Goal: Information Seeking & Learning: Learn about a topic

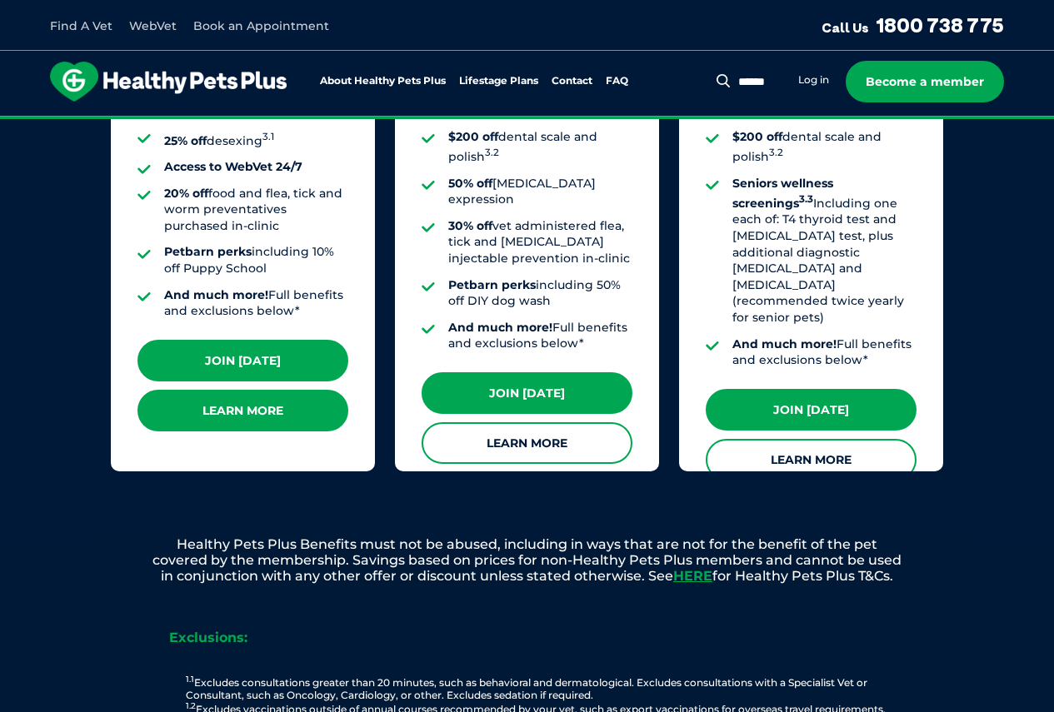
scroll to position [1583, 0]
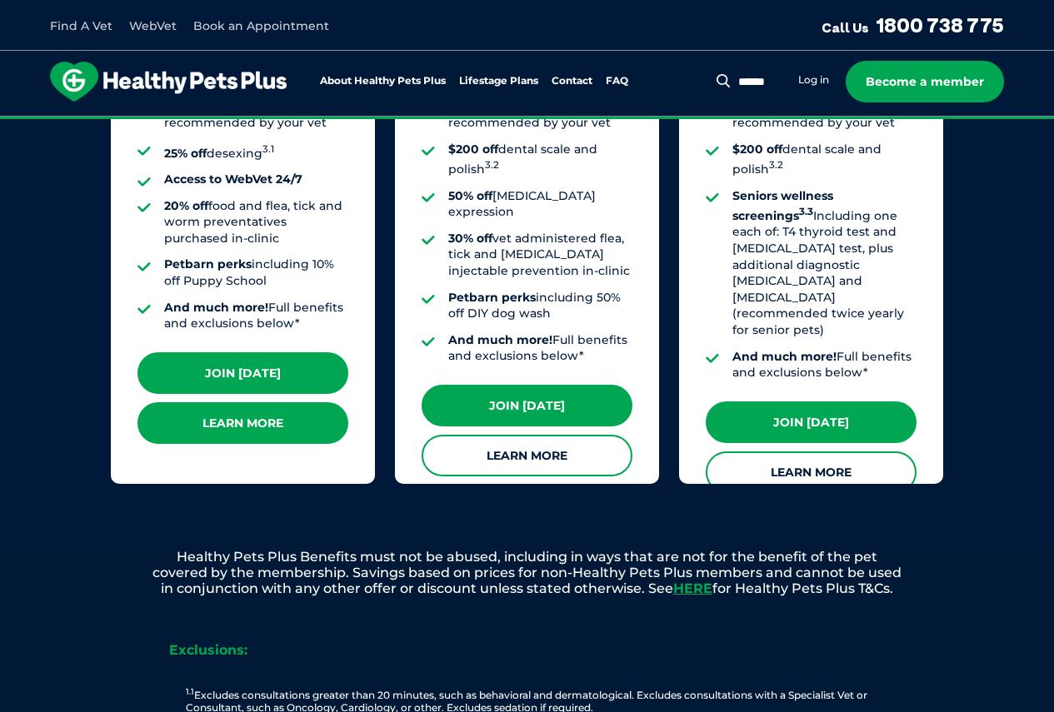
click at [286, 407] on link "Learn More" at bounding box center [242, 423] width 211 height 42
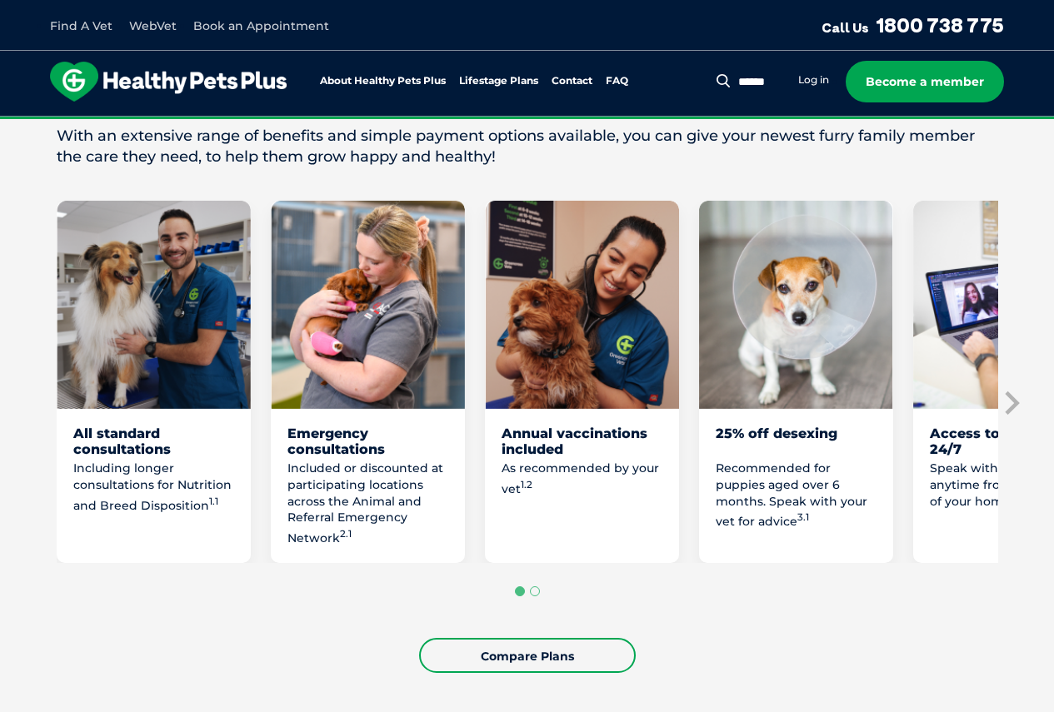
scroll to position [917, 0]
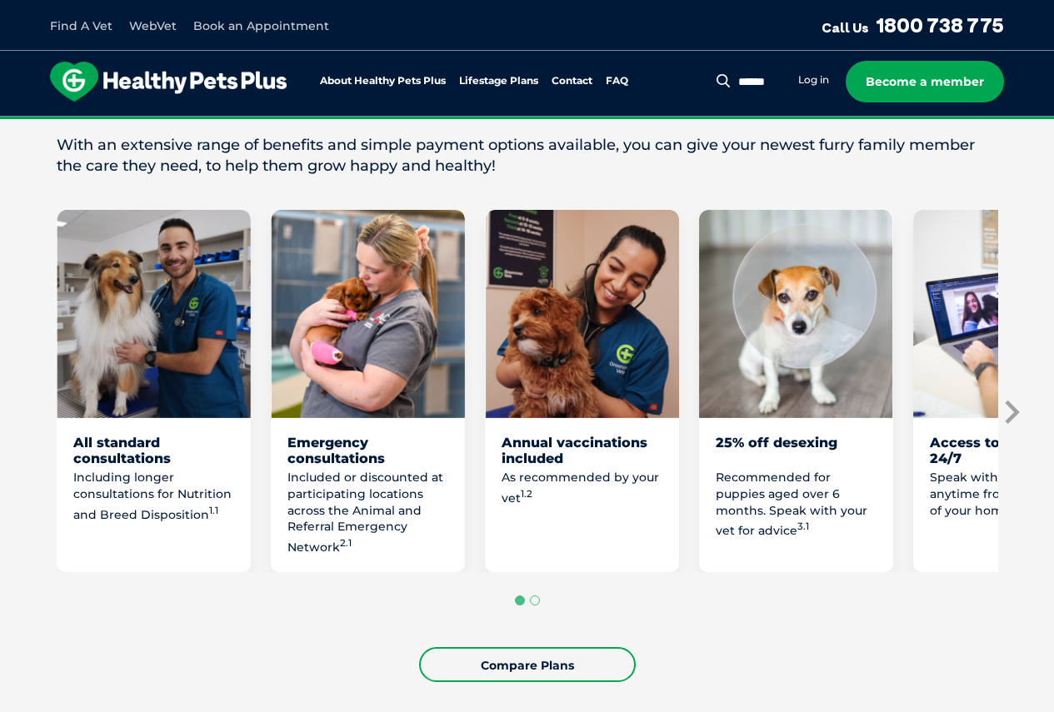
click at [1015, 422] on icon "Next slide" at bounding box center [1010, 412] width 25 height 25
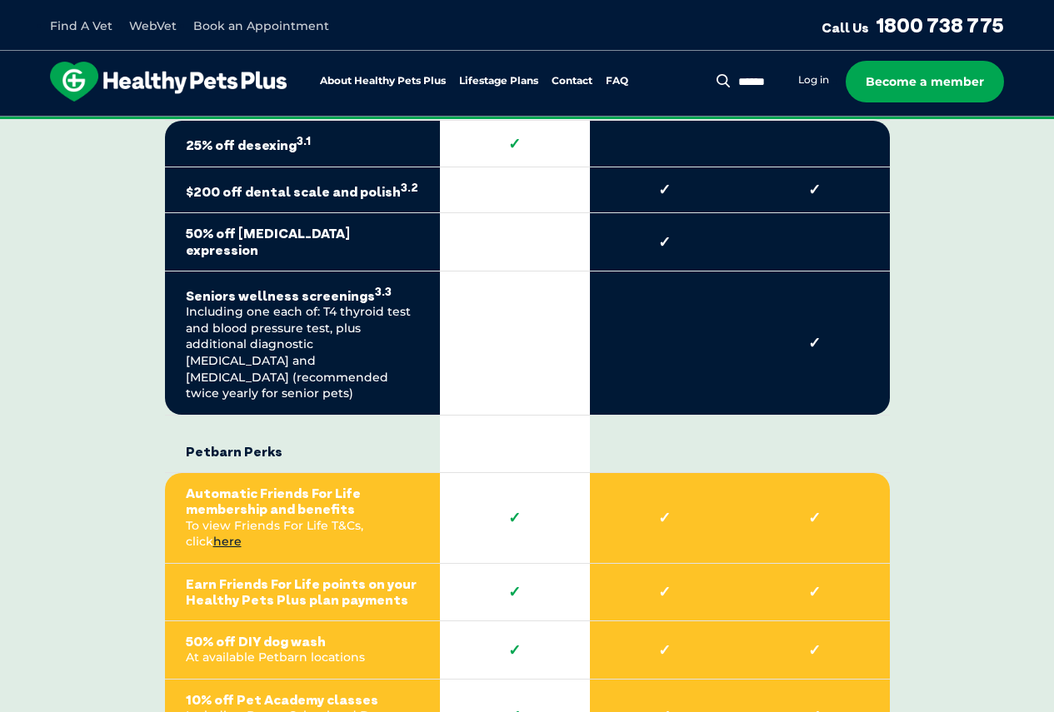
scroll to position [3583, 0]
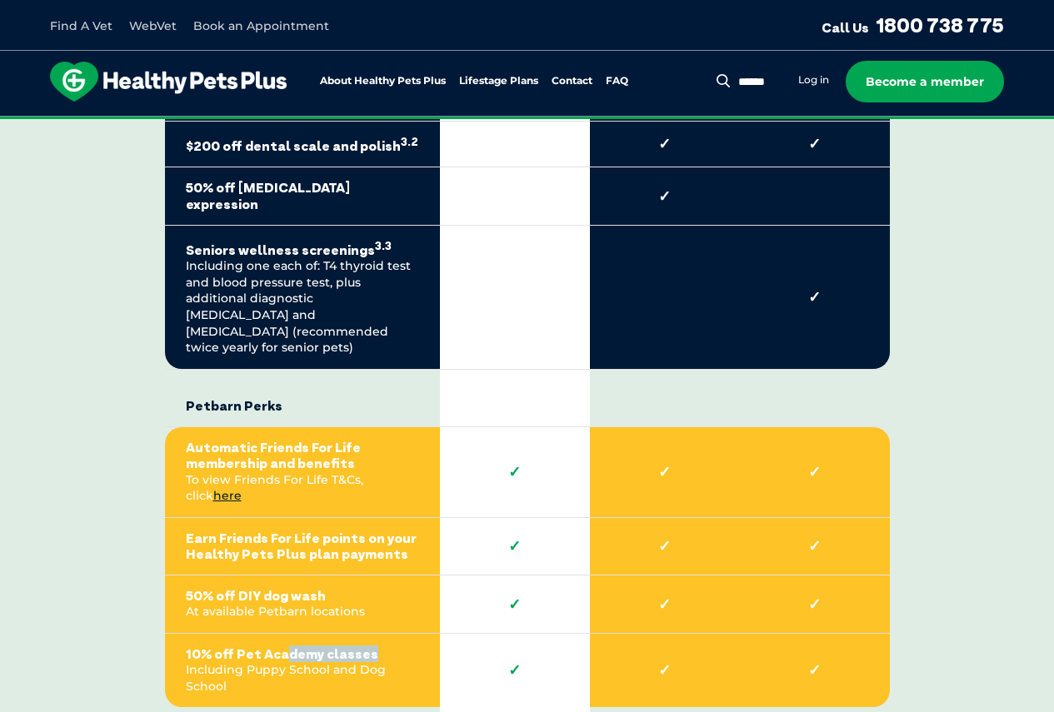
drag, startPoint x: 285, startPoint y: 593, endPoint x: 366, endPoint y: 589, distance: 80.9
click at [366, 647] on strong "10% off Pet Academy classes" at bounding box center [302, 655] width 233 height 16
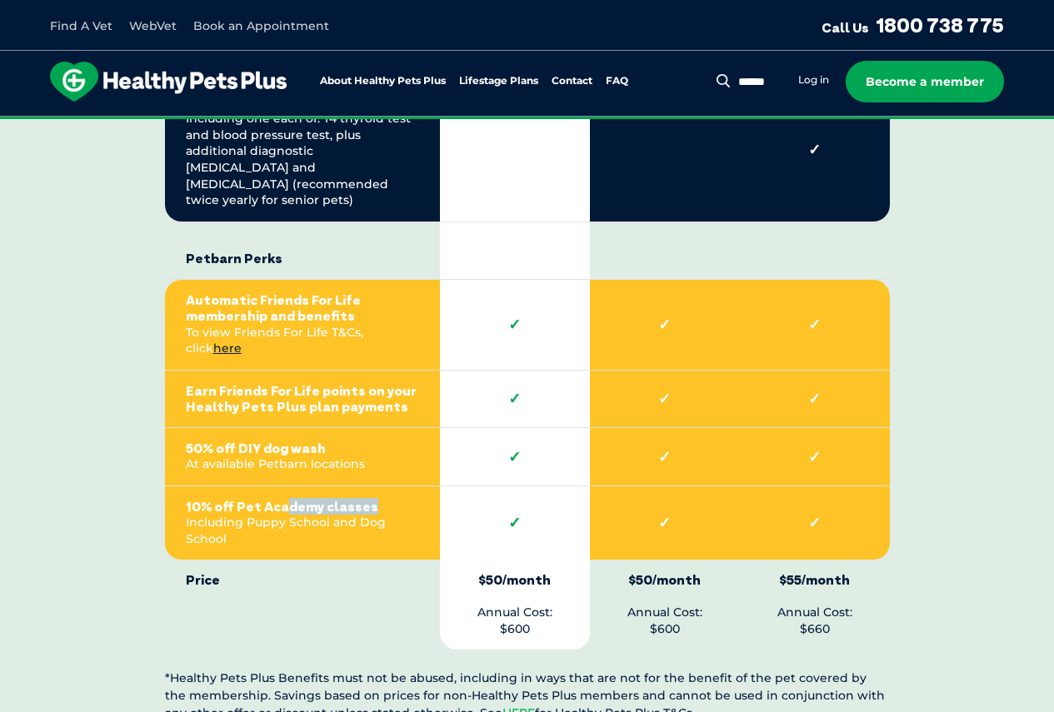
scroll to position [3750, 0]
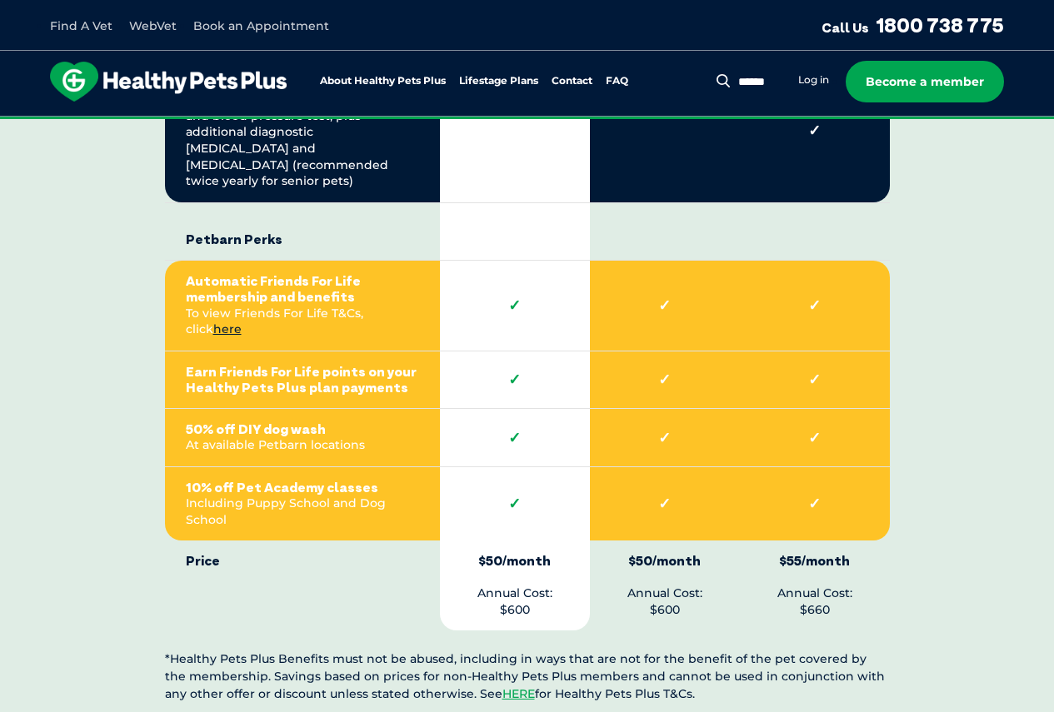
click at [394, 541] on td "Price" at bounding box center [302, 586] width 275 height 90
drag, startPoint x: 225, startPoint y: 445, endPoint x: 301, endPoint y: 449, distance: 75.9
click at [301, 467] on td "10% off Pet Academy classes Including Puppy School and Dog School" at bounding box center [302, 504] width 275 height 74
drag, startPoint x: 486, startPoint y: 502, endPoint x: 542, endPoint y: 509, distance: 57.1
click at [542, 553] on p "$50/month Annual Cost: $600" at bounding box center [515, 585] width 108 height 65
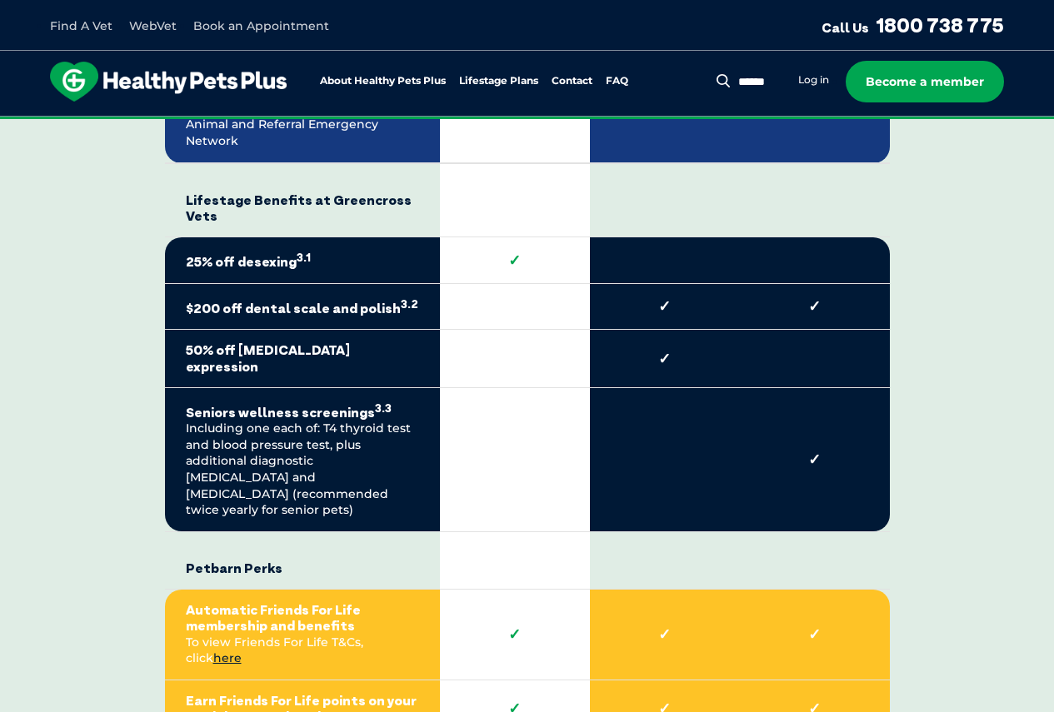
scroll to position [3416, 0]
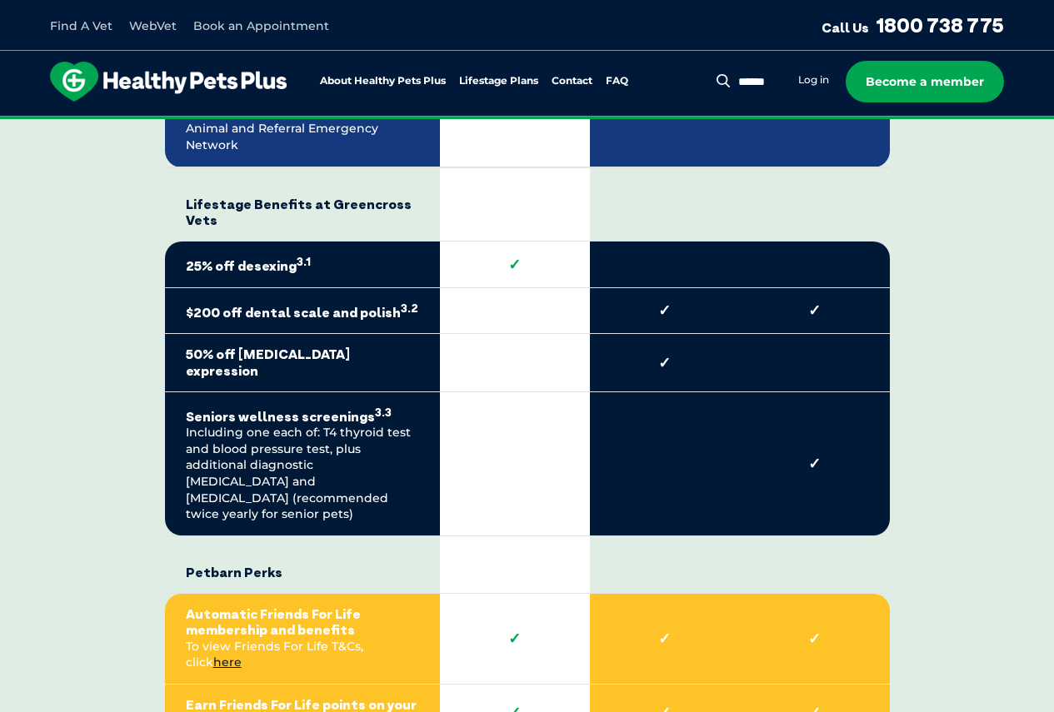
click at [354, 549] on strong "Petbarn Perks" at bounding box center [302, 565] width 233 height 32
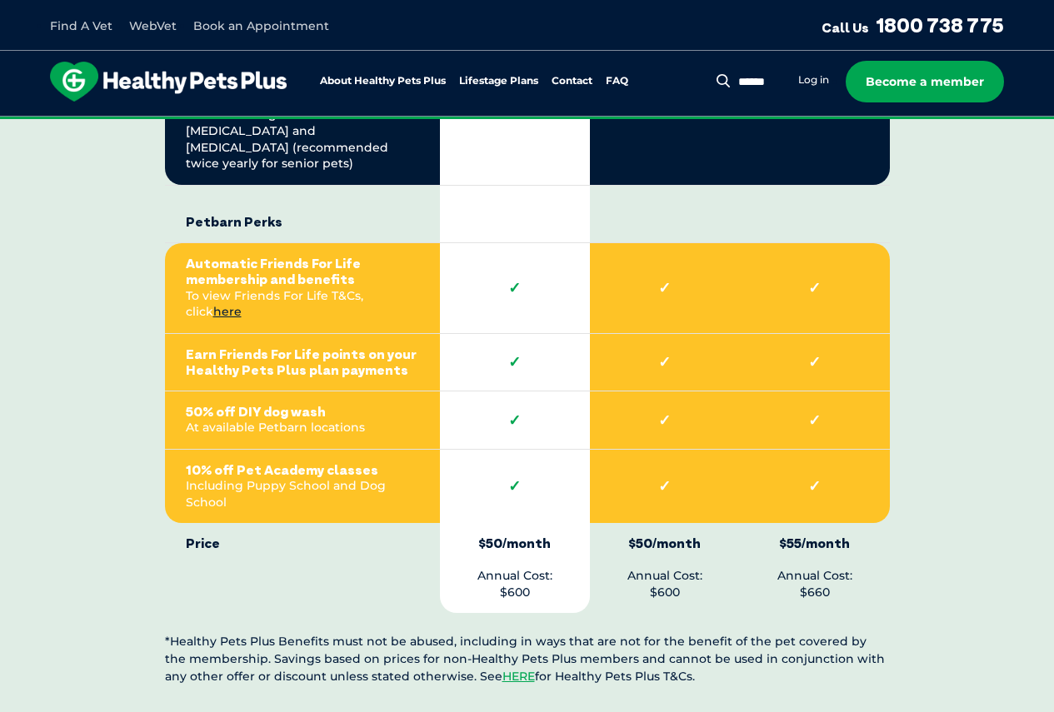
scroll to position [3750, 0]
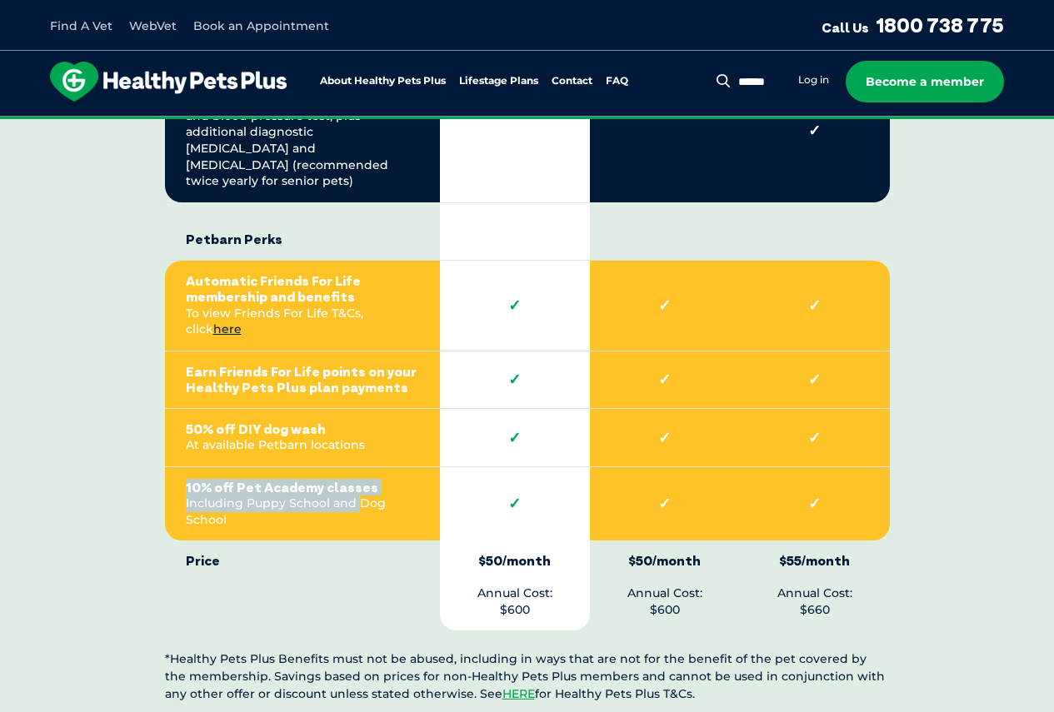
drag, startPoint x: 187, startPoint y: 430, endPoint x: 358, endPoint y: 438, distance: 171.8
click at [358, 467] on td "10% off Pet Academy classes Including Puppy School and Dog School" at bounding box center [302, 504] width 275 height 74
